Goal: Task Accomplishment & Management: Manage account settings

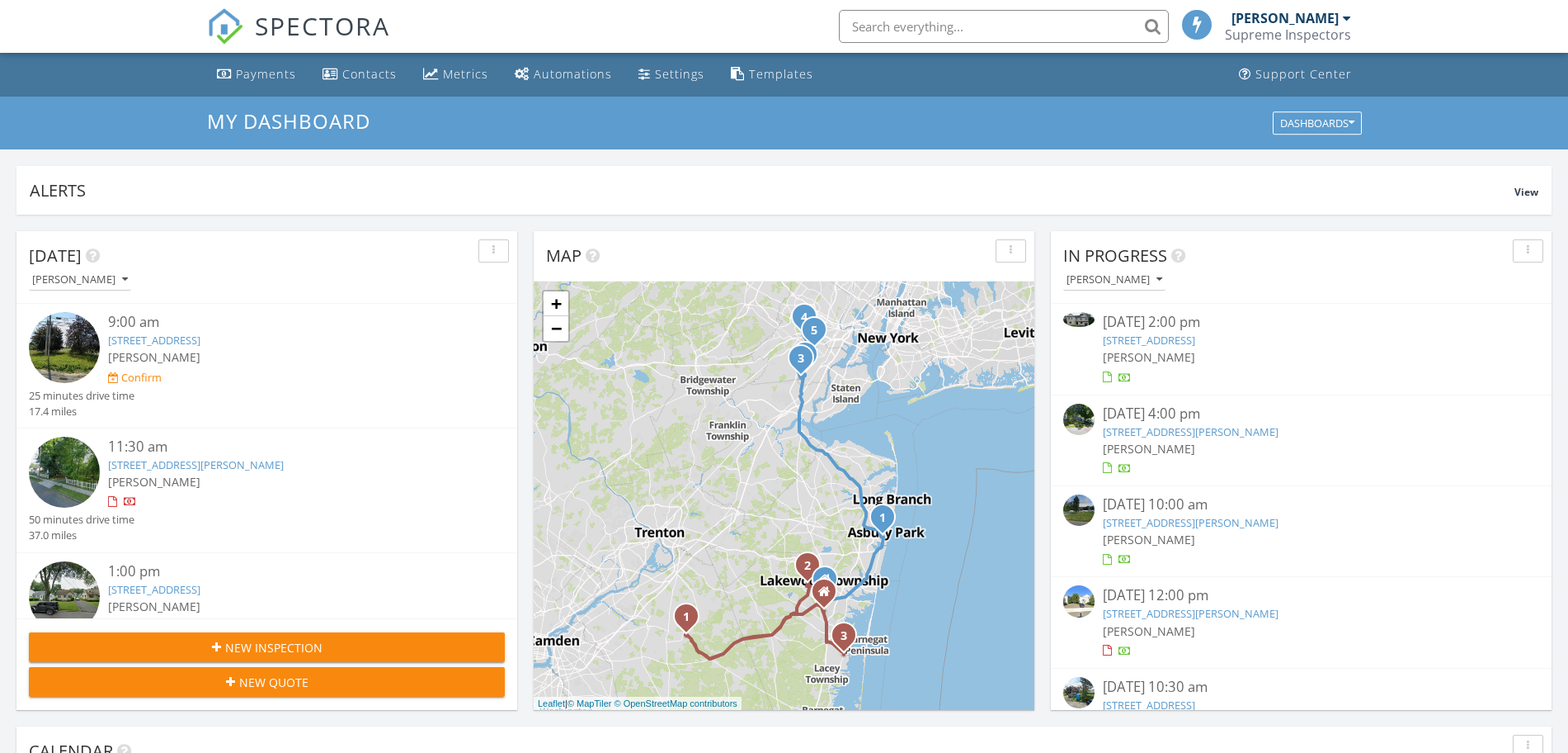
scroll to position [9, 9]
click at [1189, 438] on link "[STREET_ADDRESS][PERSON_NAME]" at bounding box center [1190, 431] width 175 height 15
click at [1188, 432] on link "41 Cambridge Dr, Jackson Township, NJ 08527" at bounding box center [1190, 431] width 175 height 15
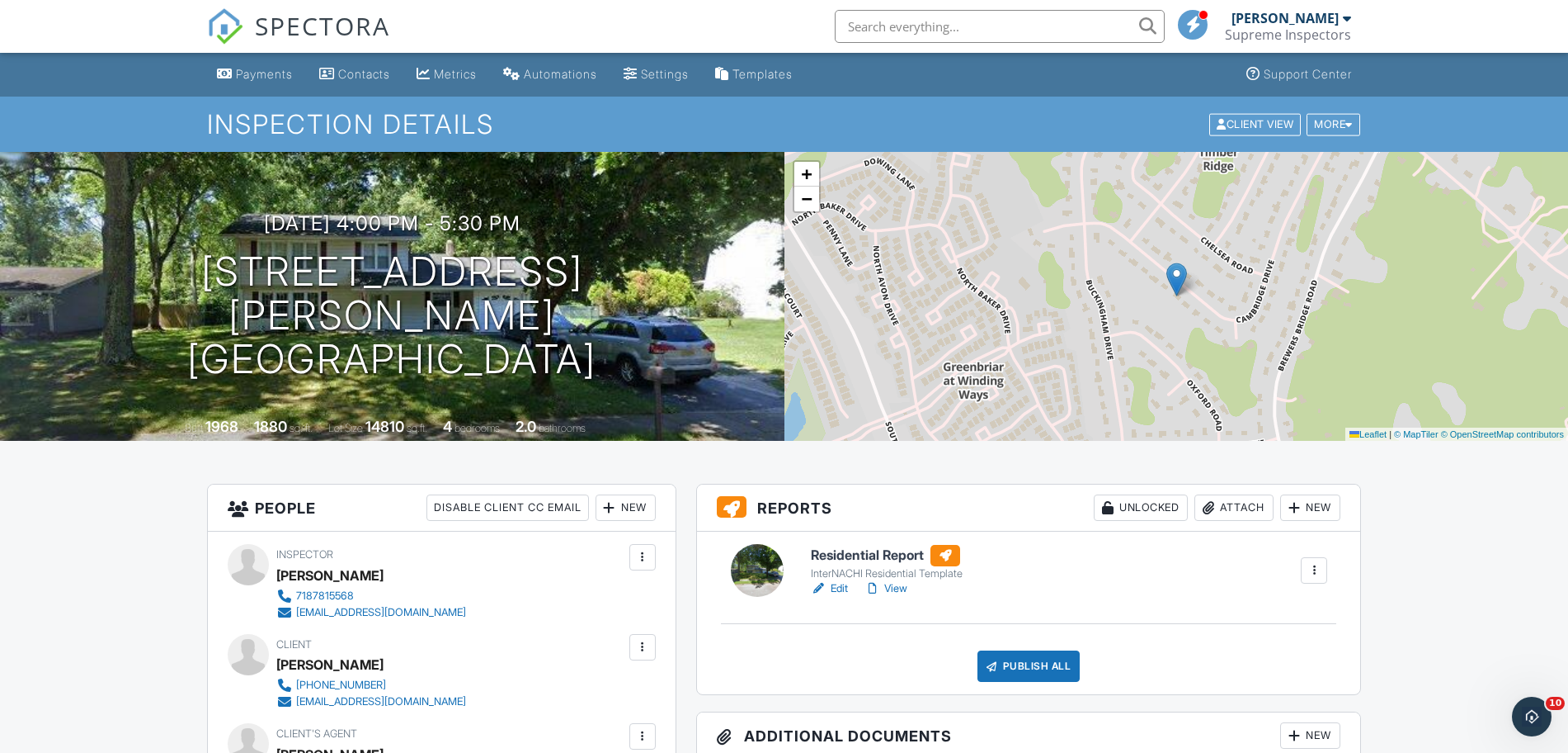
click at [312, 31] on span "SPECTORA" at bounding box center [323, 26] width 136 height 35
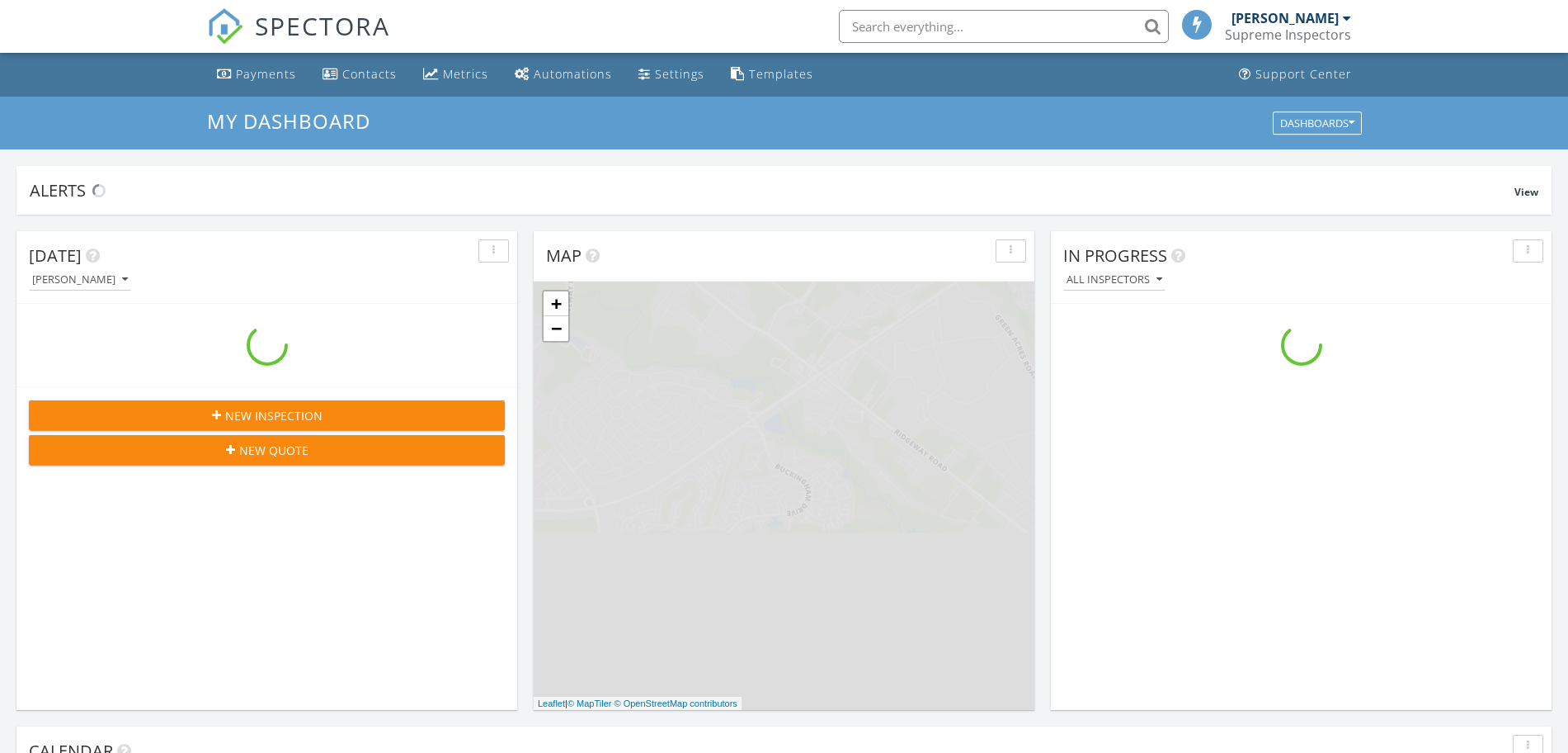
scroll to position [1535, 1601]
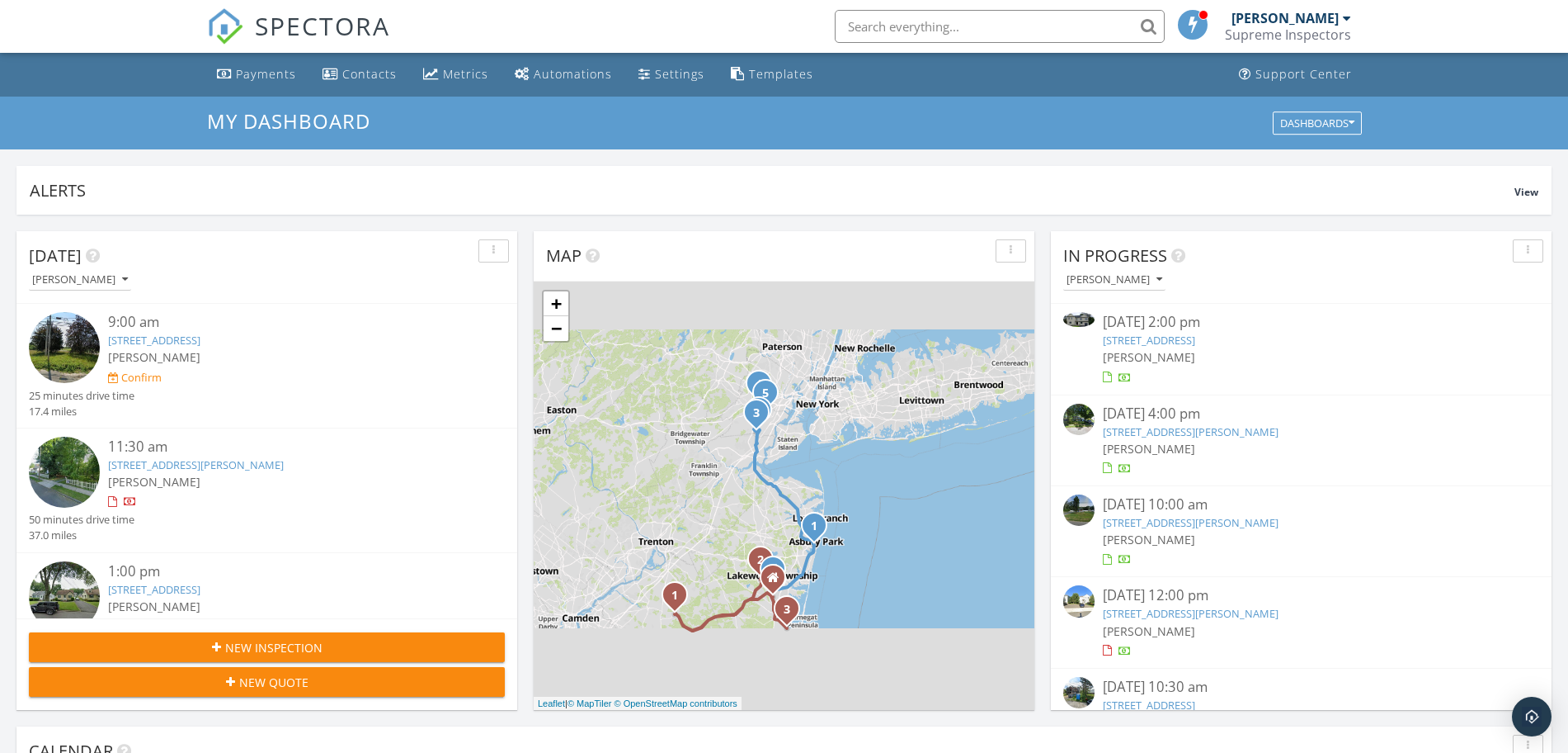
click at [1195, 338] on link "52 Skylark Pl, Clark, NJ 07066" at bounding box center [1149, 339] width 92 height 15
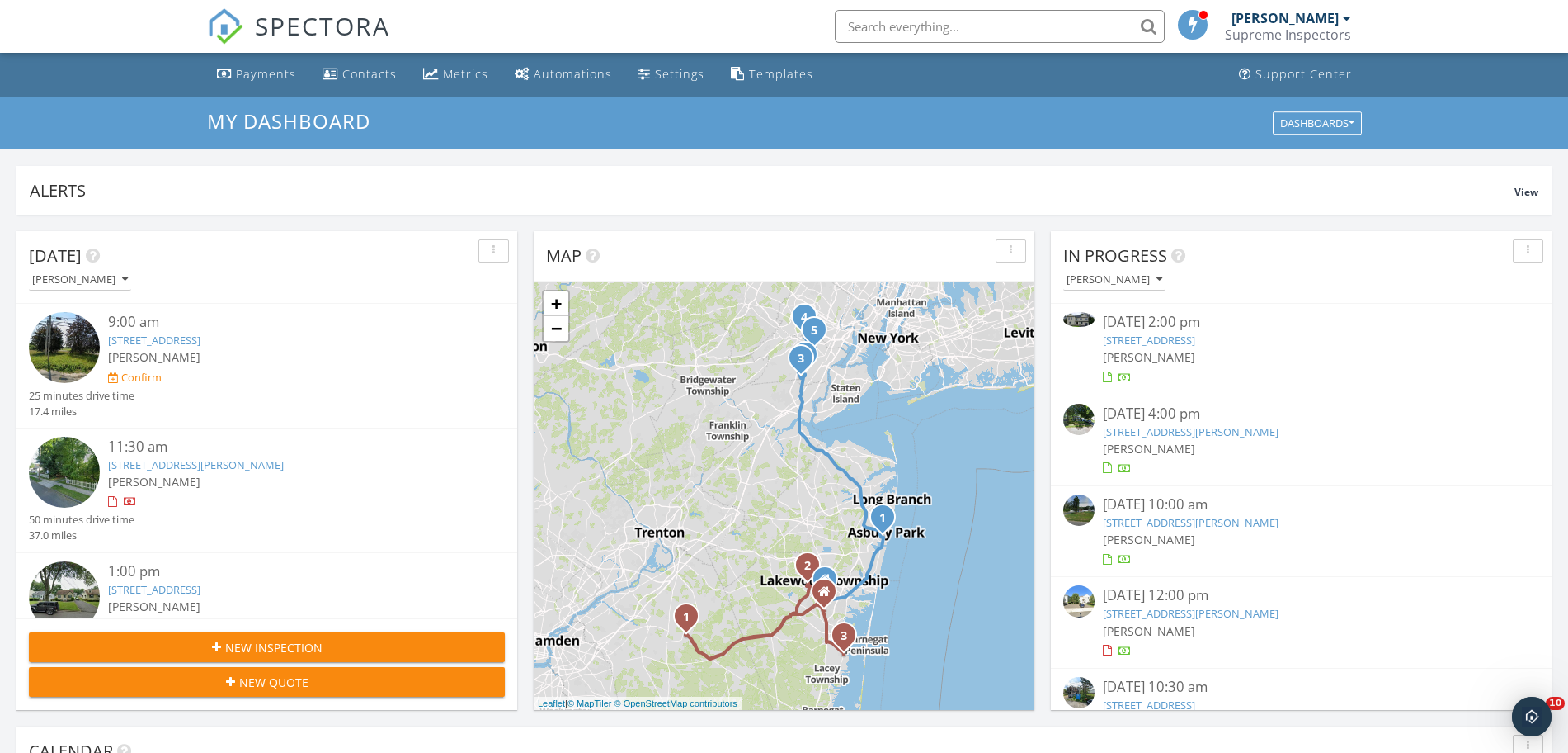
scroll to position [0, 0]
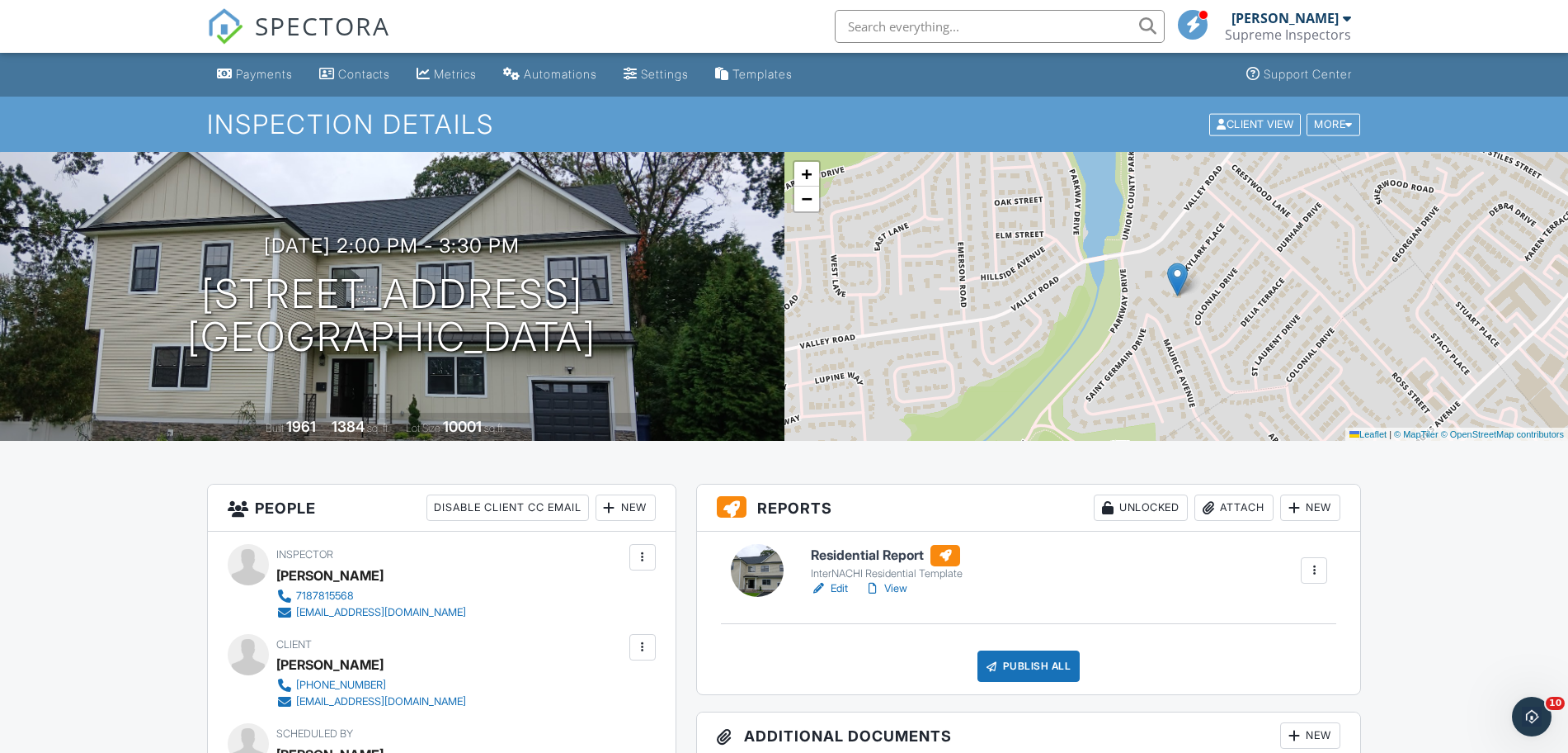
click at [829, 586] on link "Edit" at bounding box center [829, 588] width 37 height 16
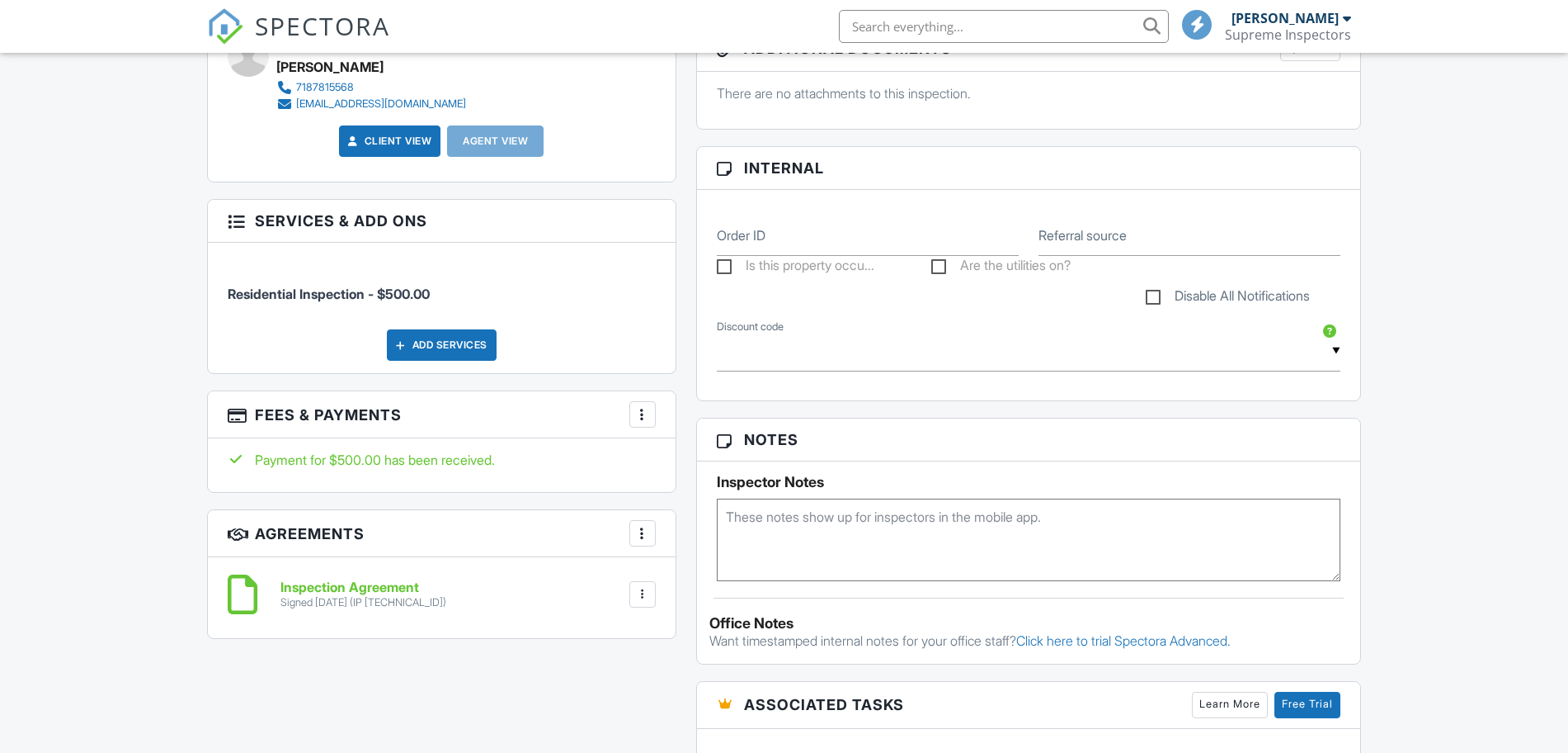
click at [424, 351] on div "Add Services" at bounding box center [442, 345] width 109 height 31
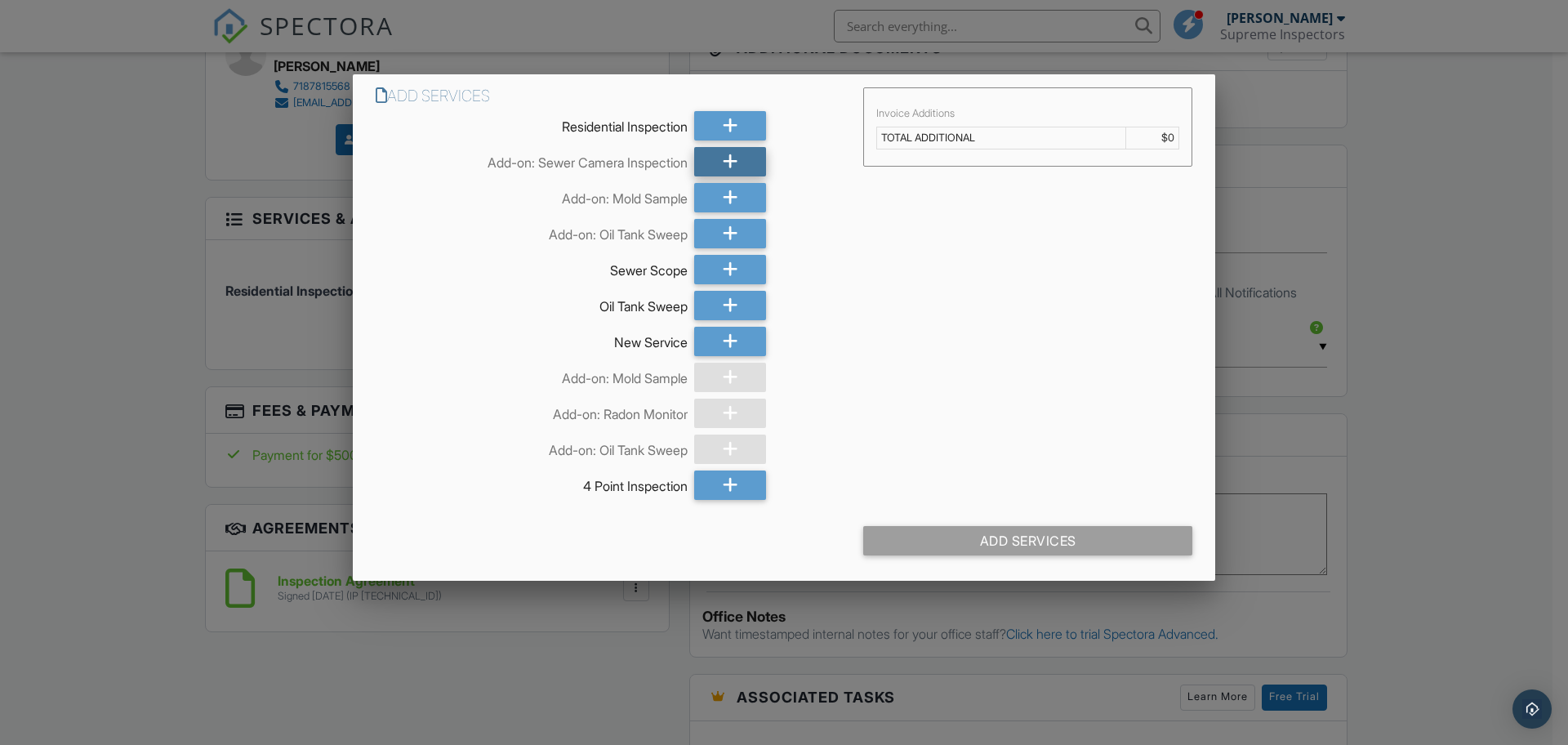
click at [730, 168] on icon at bounding box center [730, 161] width 15 height 30
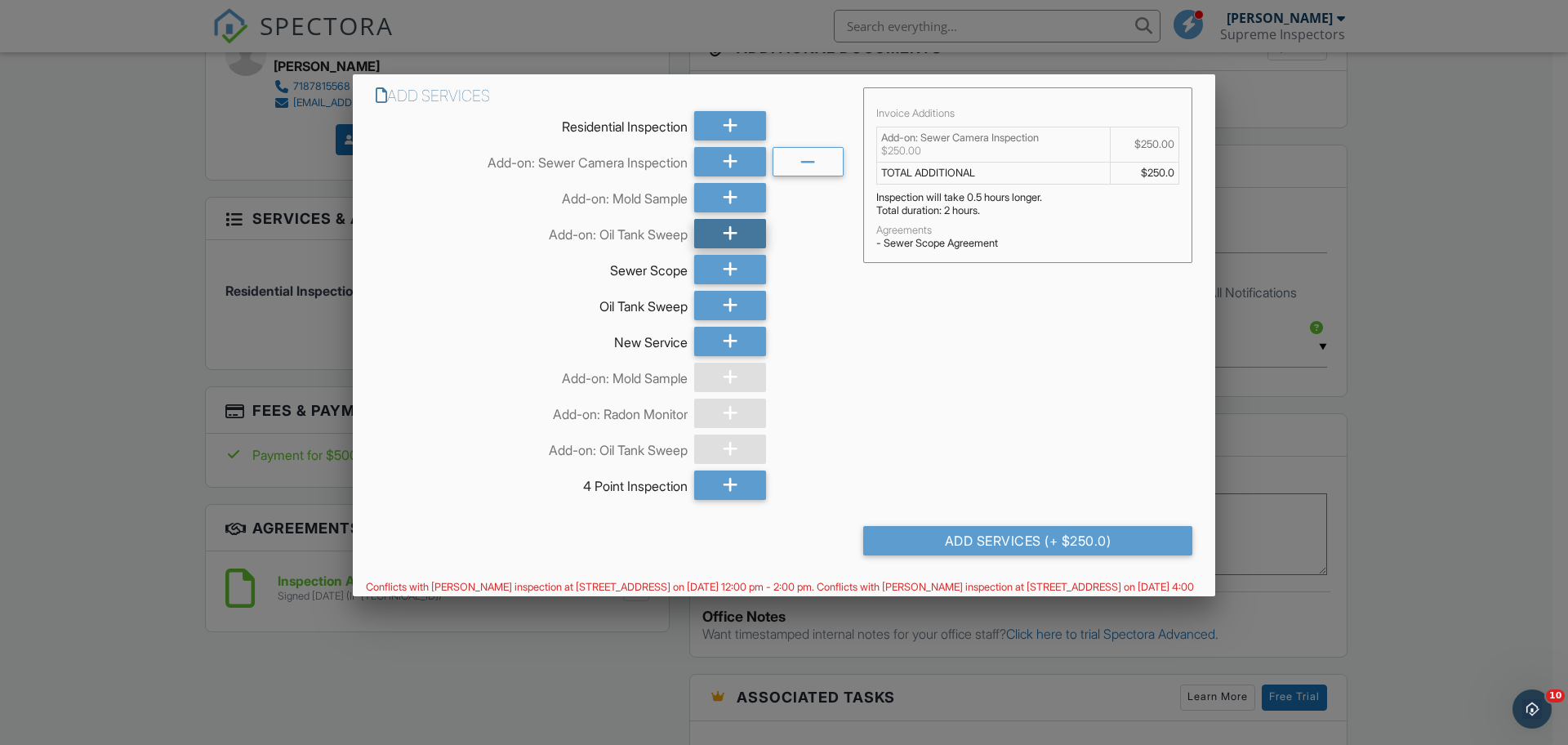
click at [728, 242] on icon at bounding box center [730, 233] width 15 height 30
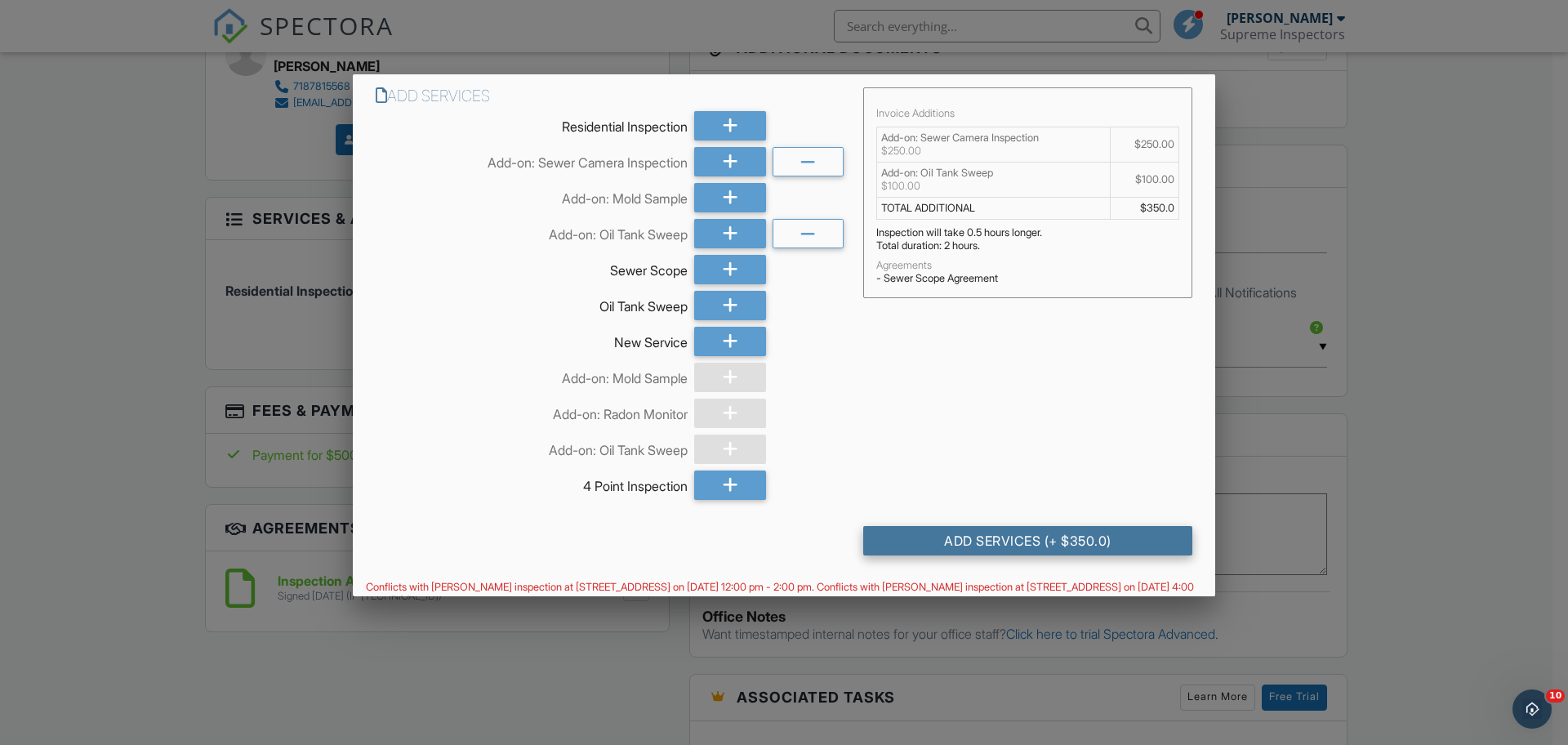
click at [958, 545] on div "Add Services (+ $350.0)" at bounding box center [1026, 541] width 329 height 30
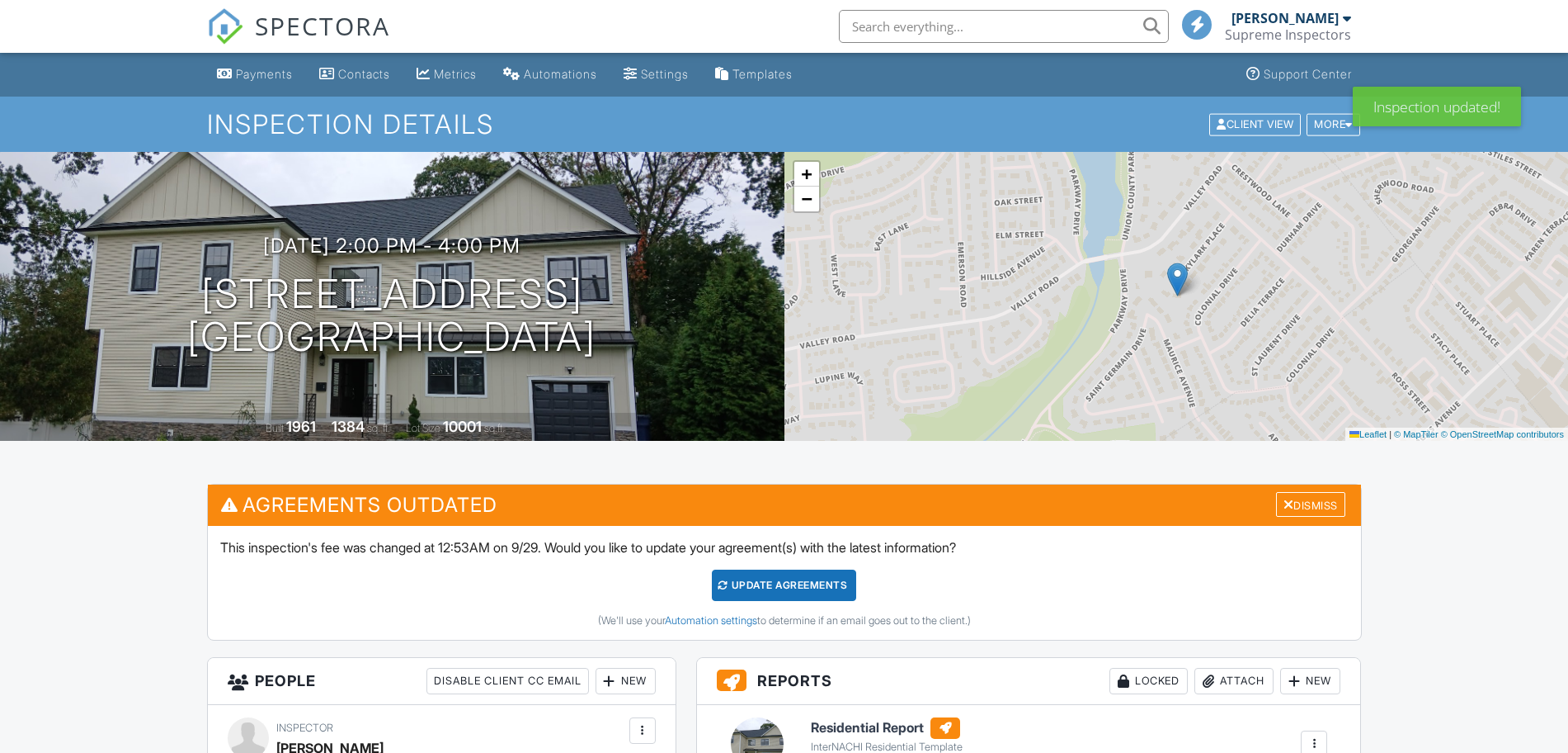
click at [833, 574] on div "Update Agreements" at bounding box center [784, 585] width 144 height 31
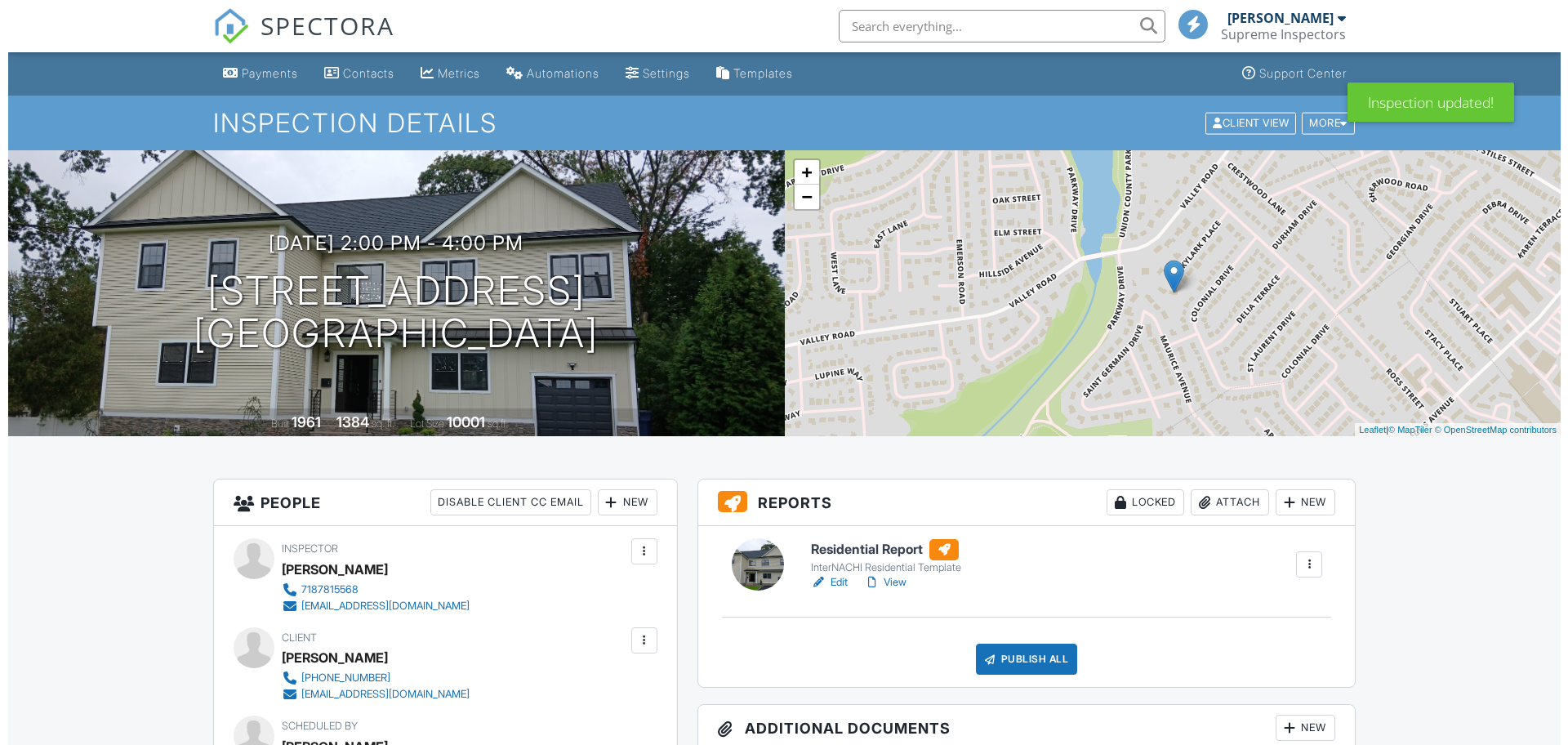
scroll to position [340, 0]
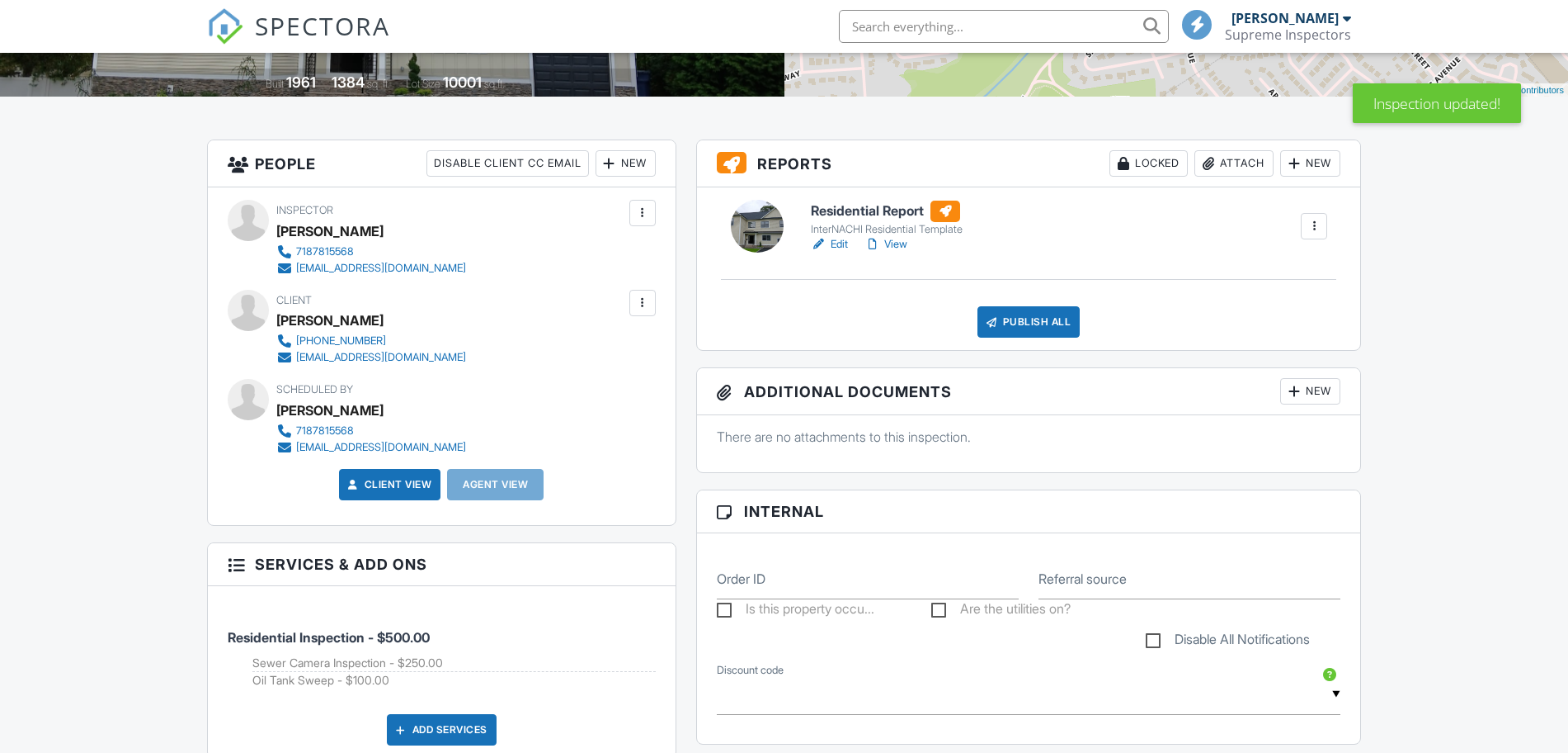
click at [1021, 321] on div "Publish All" at bounding box center [1030, 322] width 103 height 31
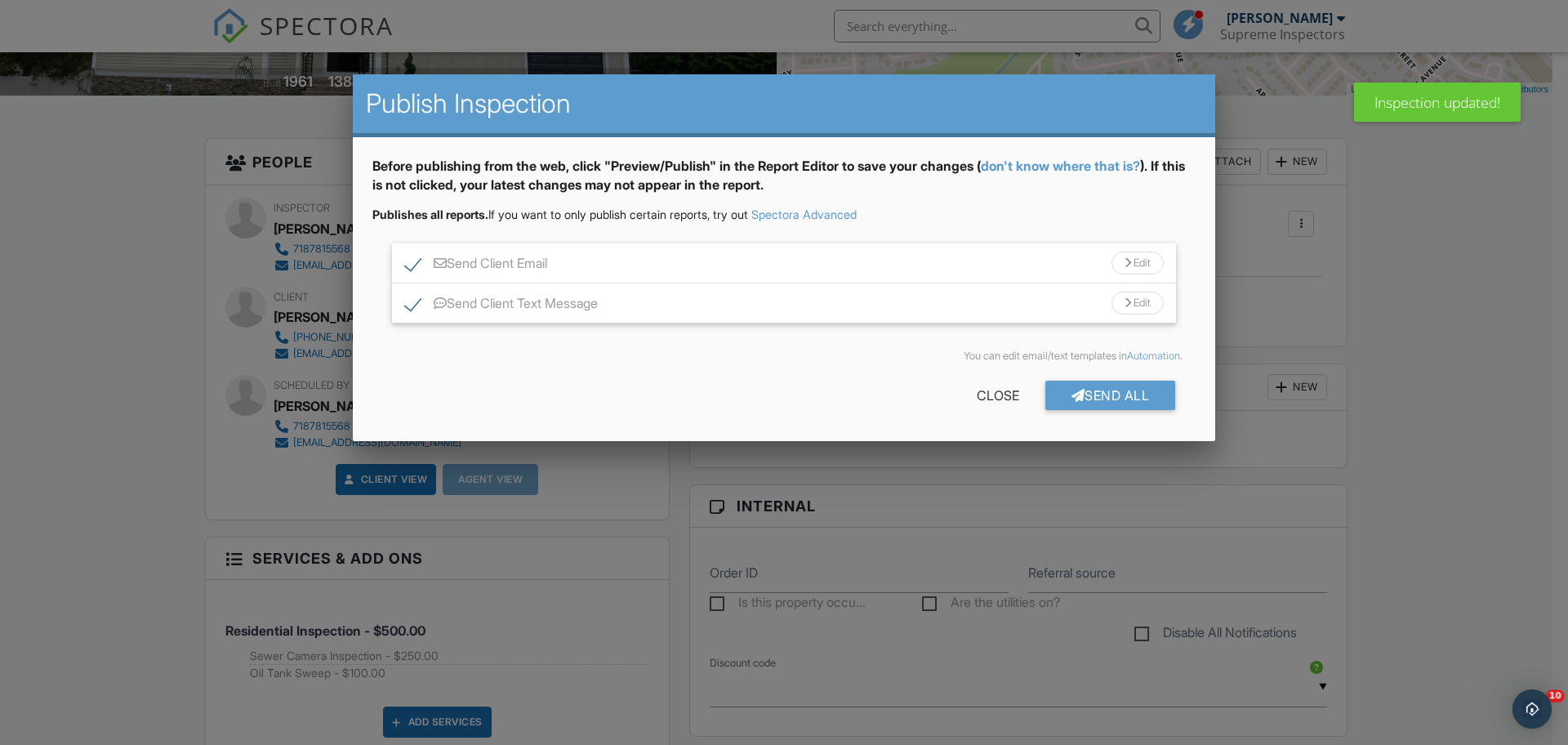
scroll to position [0, 0]
click at [414, 305] on label "Send Client Text Message" at bounding box center [501, 305] width 193 height 20
checkbox input "false"
click at [1142, 406] on div "Send All" at bounding box center [1110, 395] width 130 height 30
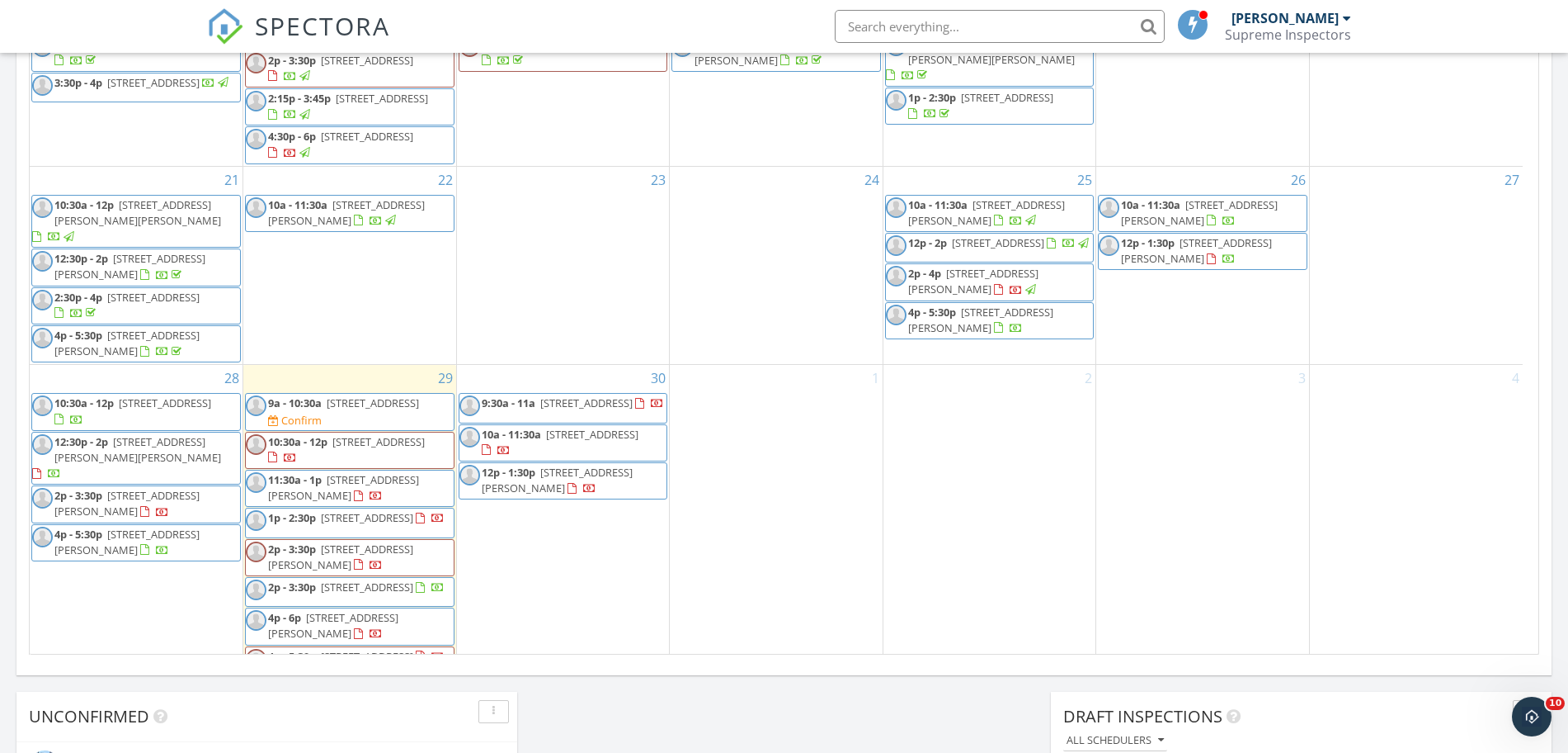
scroll to position [512, 0]
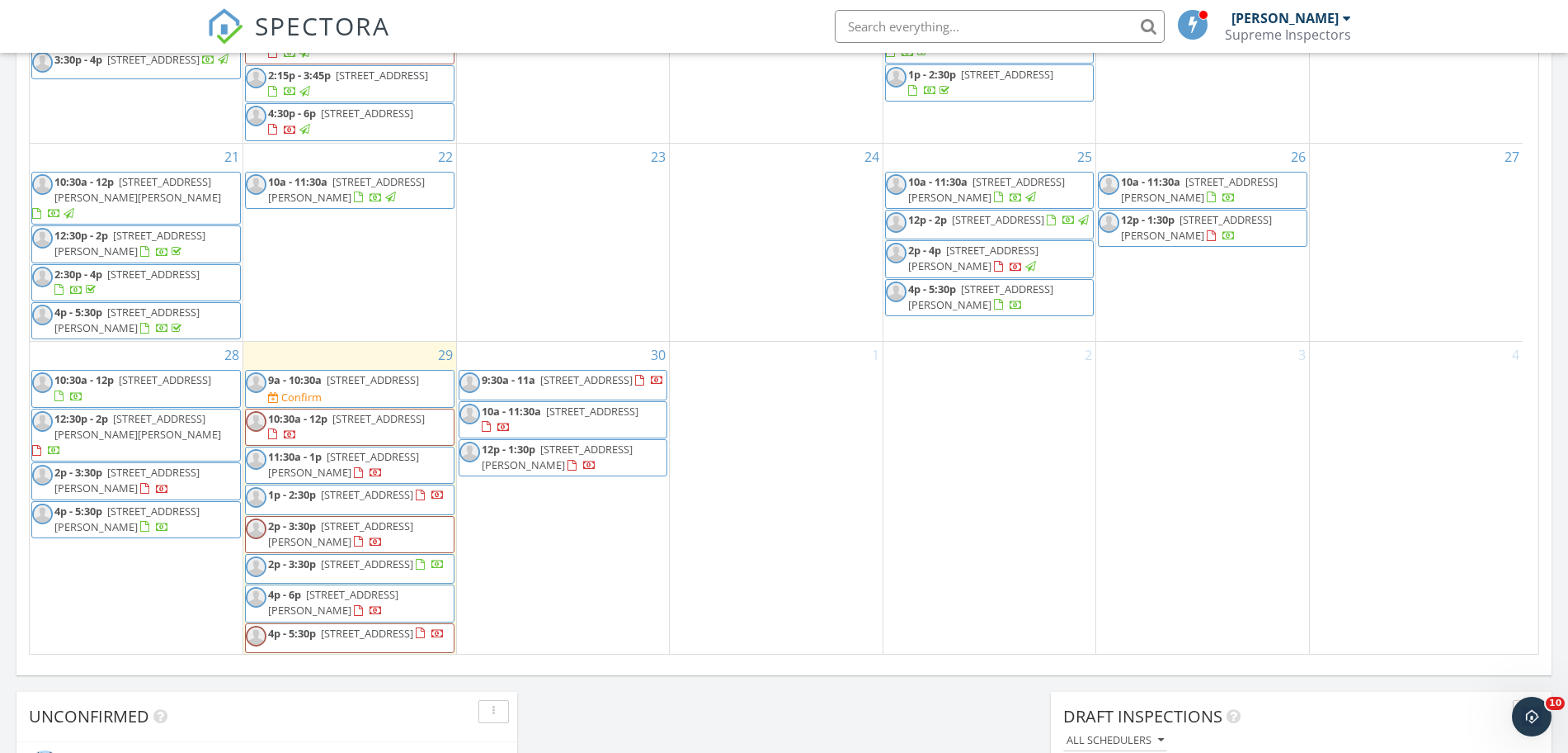
click at [1047, 224] on div at bounding box center [1069, 221] width 45 height 16
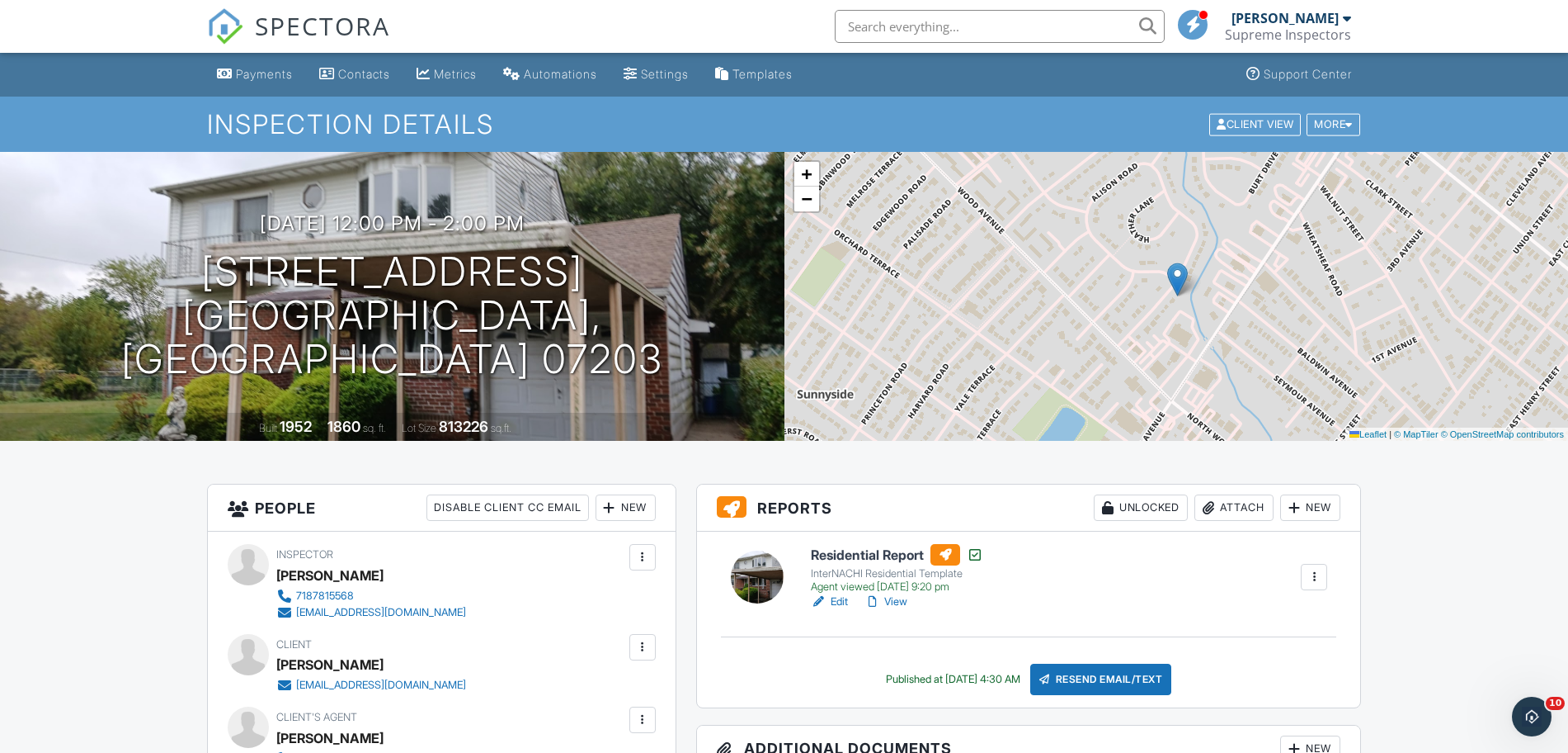
click at [833, 600] on link "Edit" at bounding box center [829, 602] width 37 height 16
click at [839, 606] on link "Edit" at bounding box center [829, 602] width 37 height 16
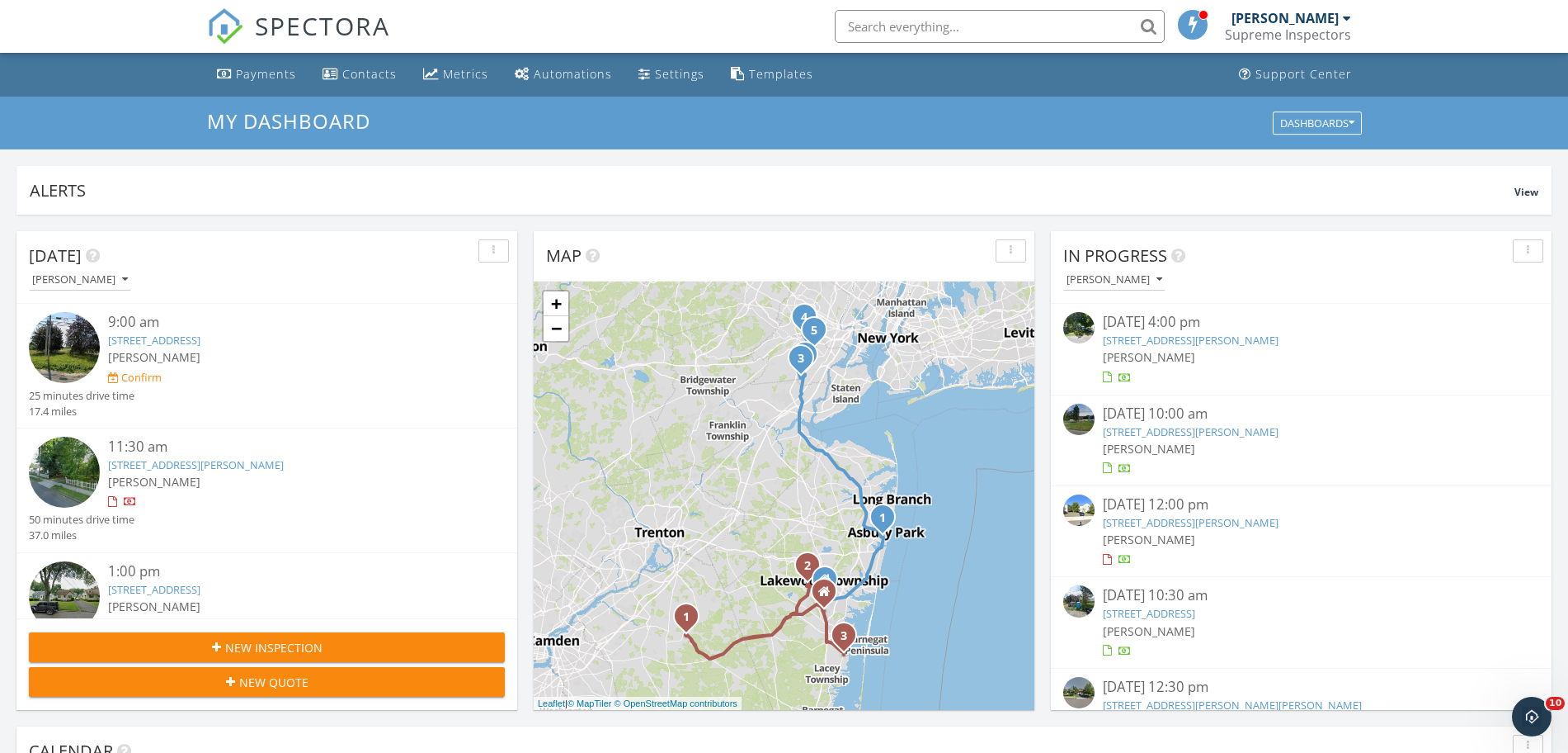
click at [1148, 338] on link "[STREET_ADDRESS][PERSON_NAME]" at bounding box center [1190, 339] width 175 height 15
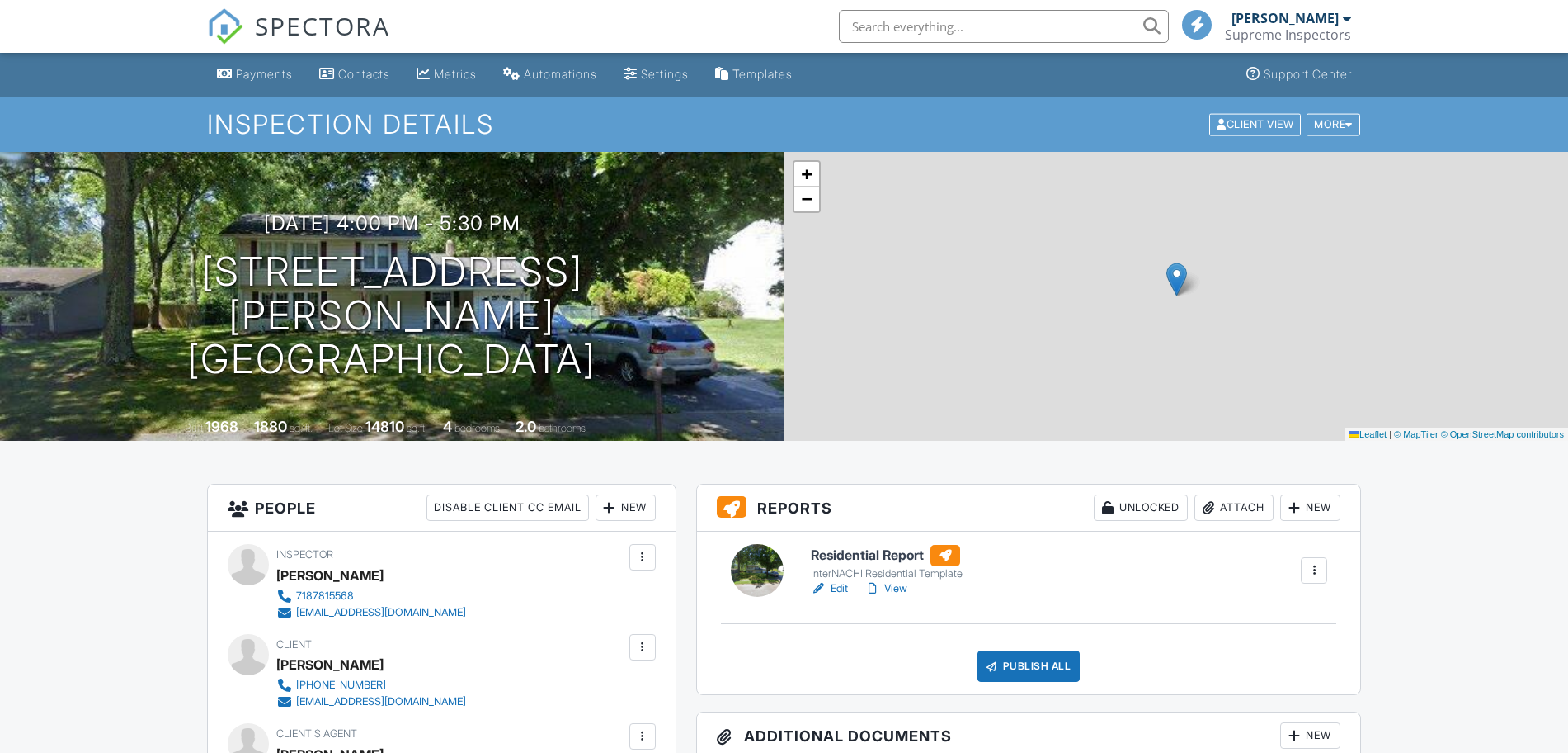
click at [842, 595] on link "Edit" at bounding box center [829, 588] width 37 height 16
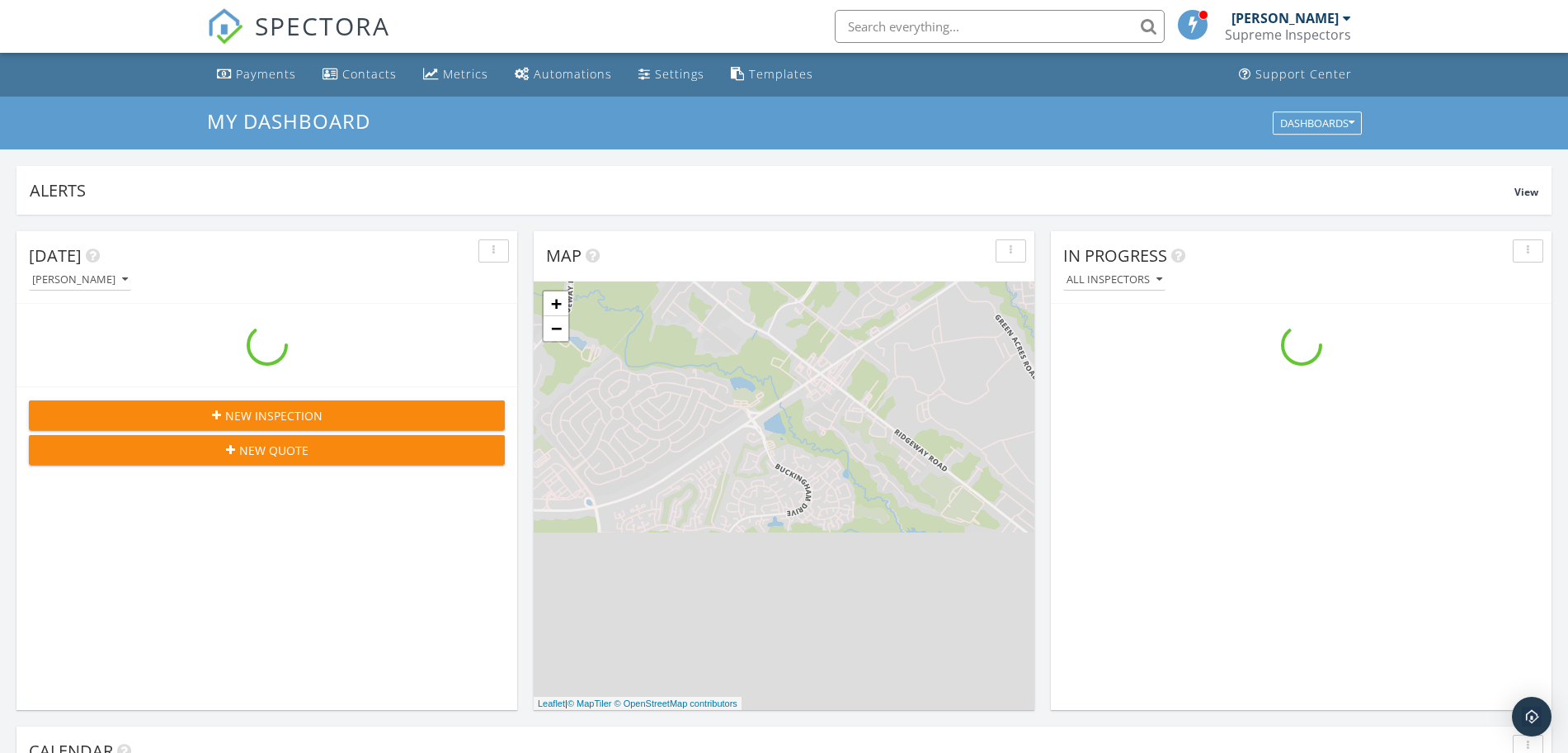
scroll to position [1535, 1601]
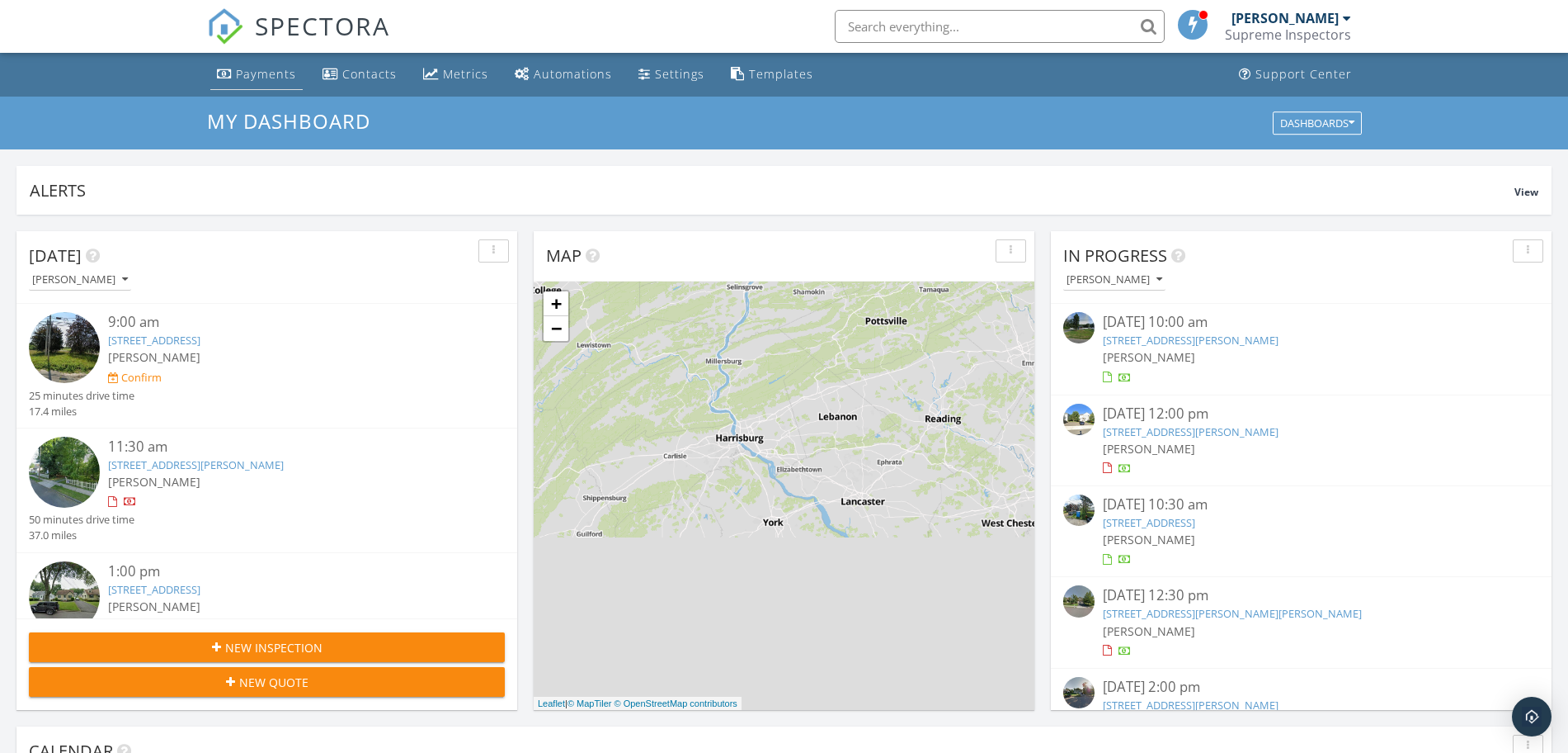
click at [299, 65] on link "Payments" at bounding box center [256, 75] width 92 height 31
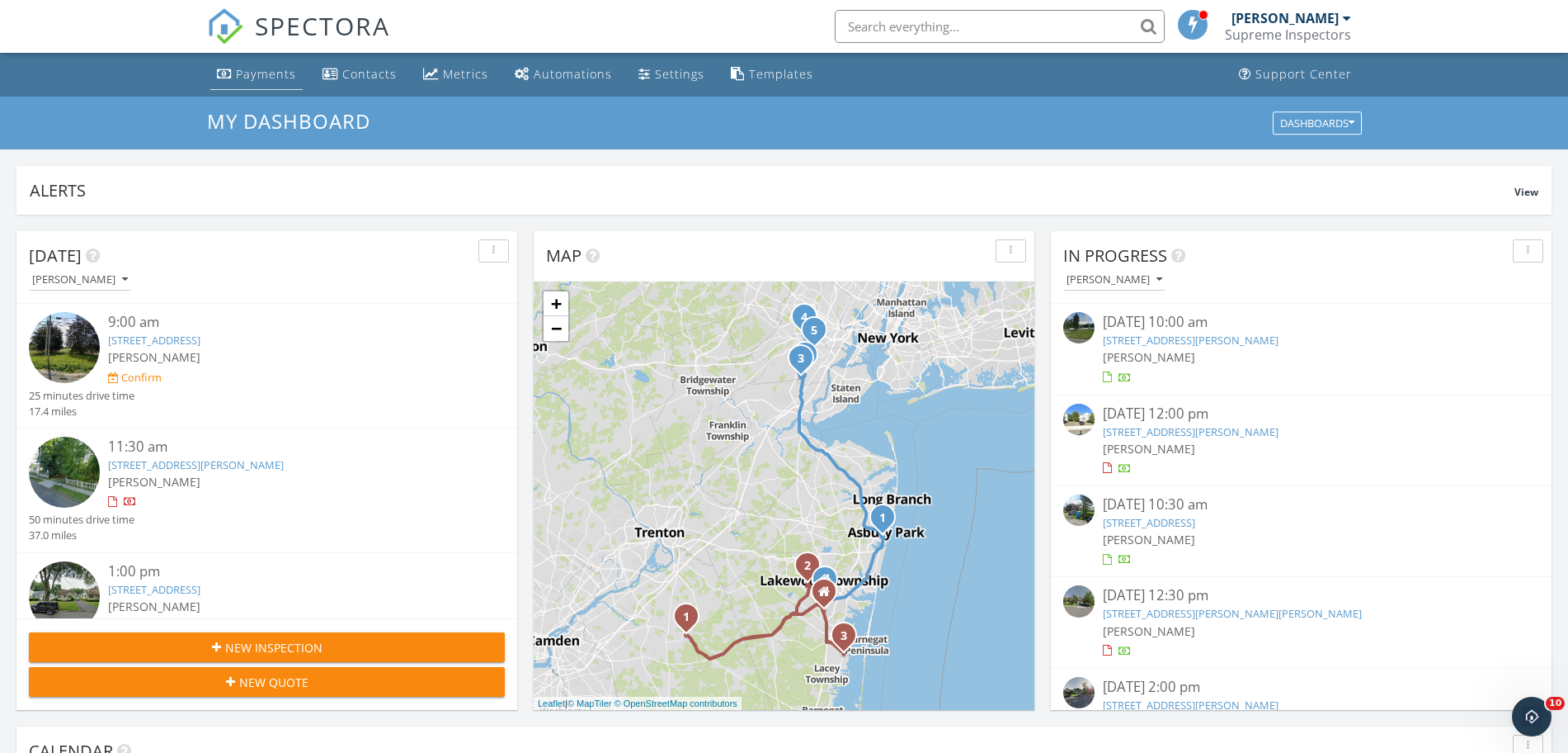
scroll to position [0, 0]
